Goal: Information Seeking & Learning: Learn about a topic

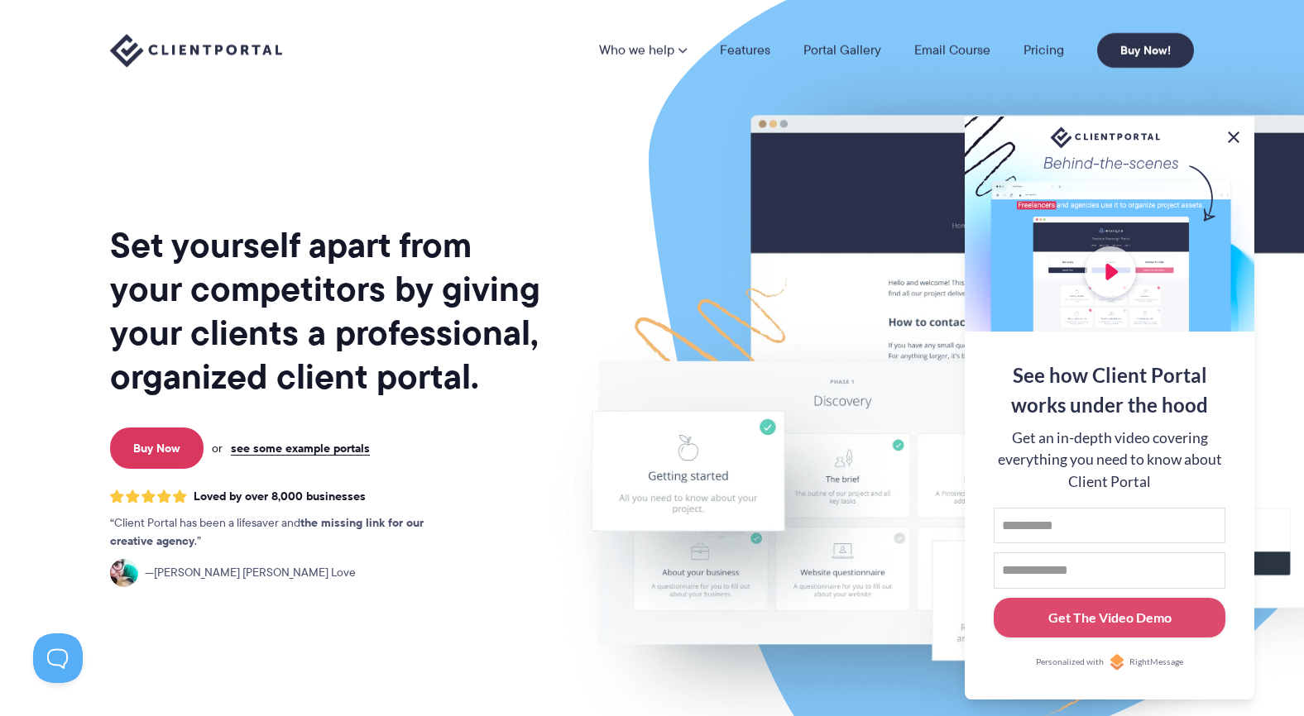
click at [702, 141] on button at bounding box center [1233, 137] width 20 height 20
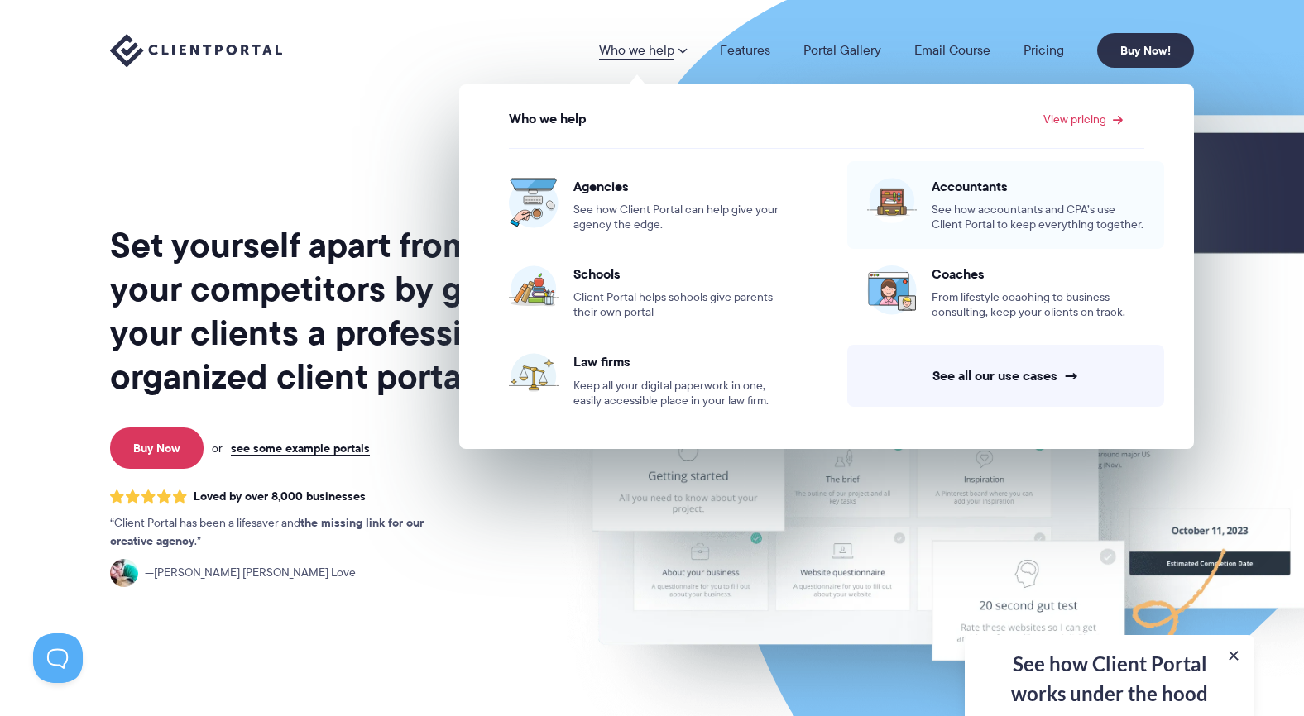
click at [702, 195] on div "Accountants See how accountants and CPA’s use Client Portal to keep everything …" at bounding box center [1037, 205] width 213 height 55
